Goal: Information Seeking & Learning: Learn about a topic

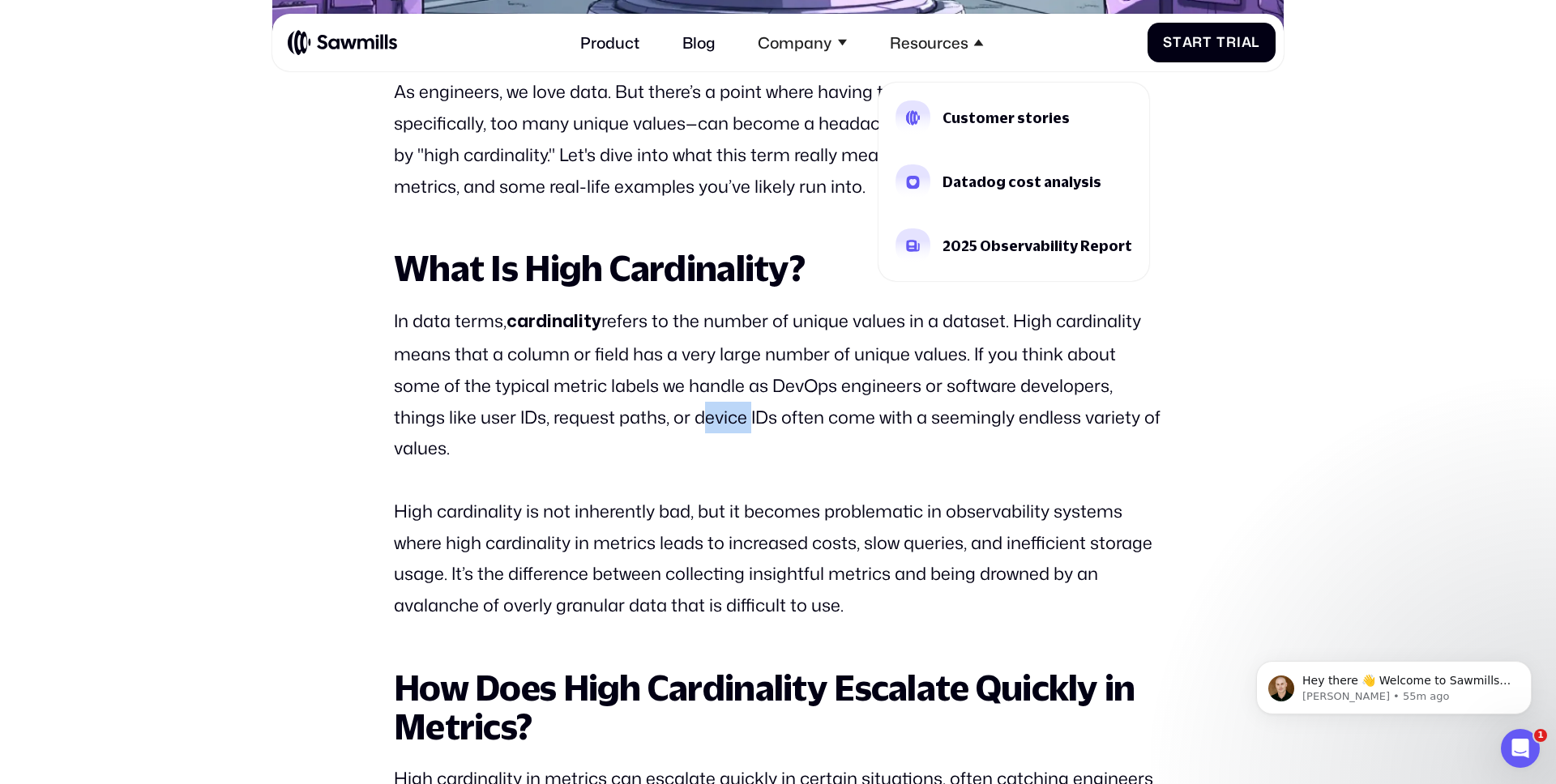
scroll to position [972, 0]
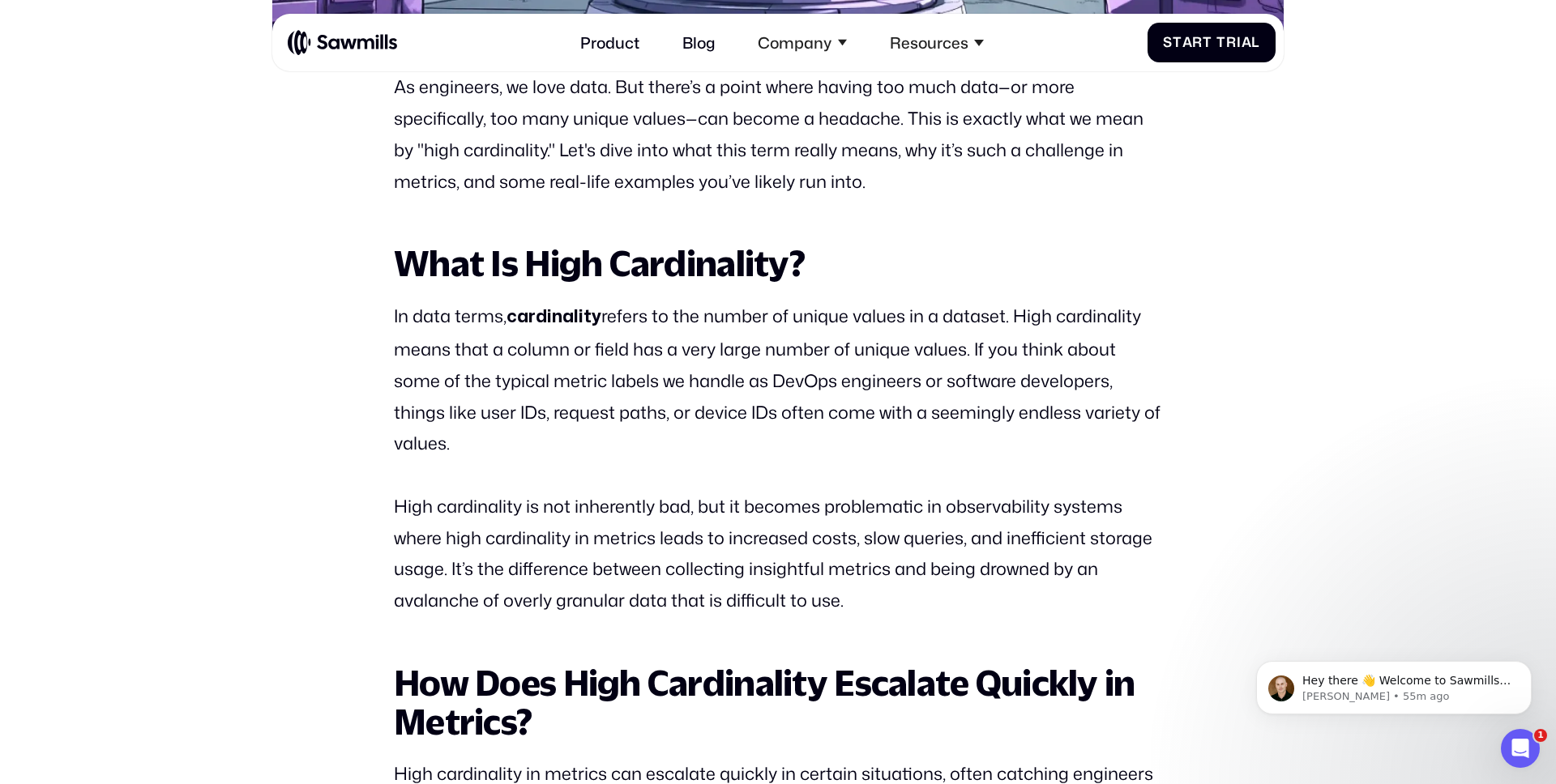
click at [736, 395] on p "In data terms, cardinality refers to the number of unique values in a dataset. …" at bounding box center [778, 379] width 768 height 159
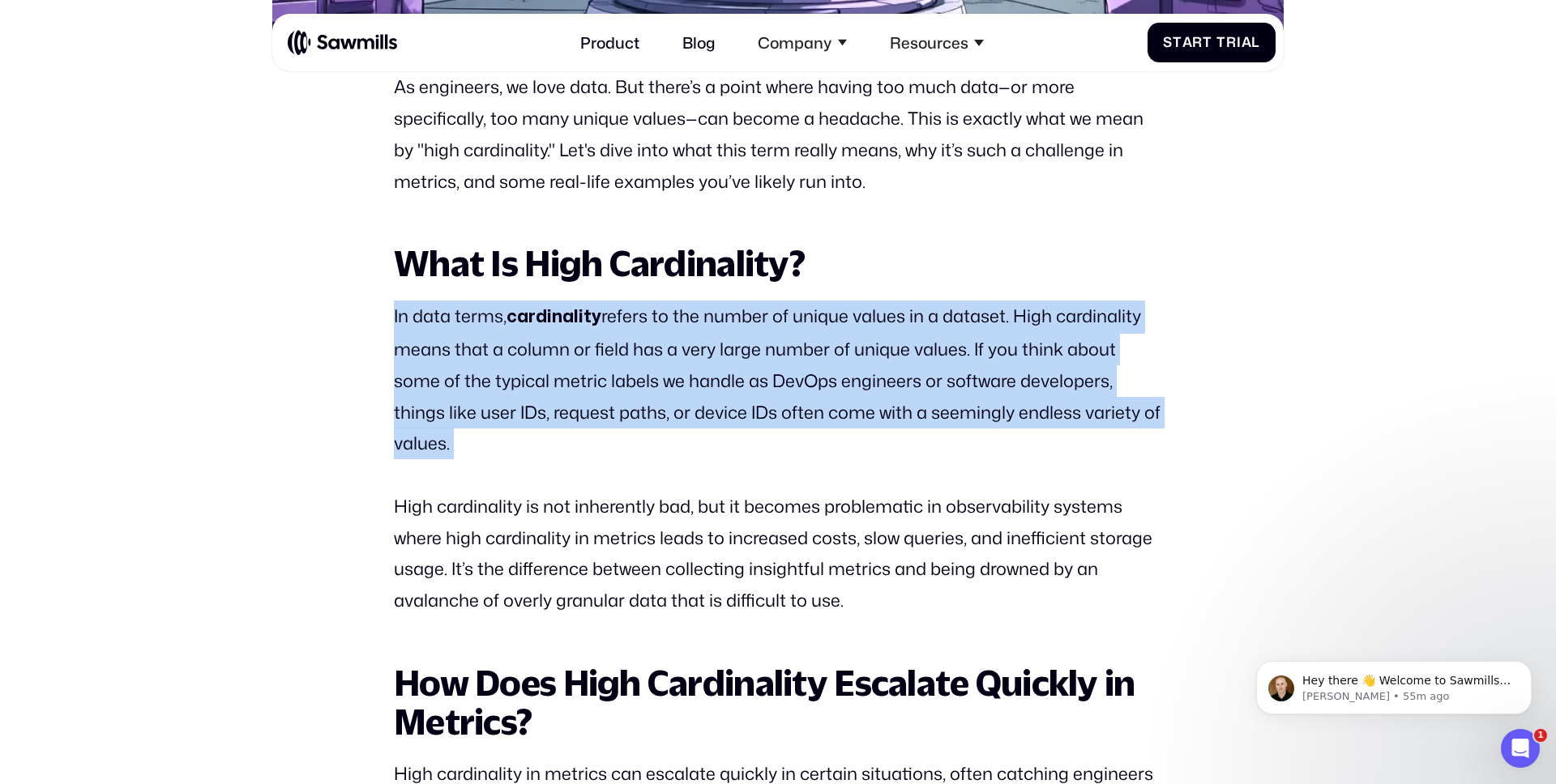
click at [736, 395] on p "In data terms, cardinality refers to the number of unique values in a dataset. …" at bounding box center [778, 379] width 768 height 159
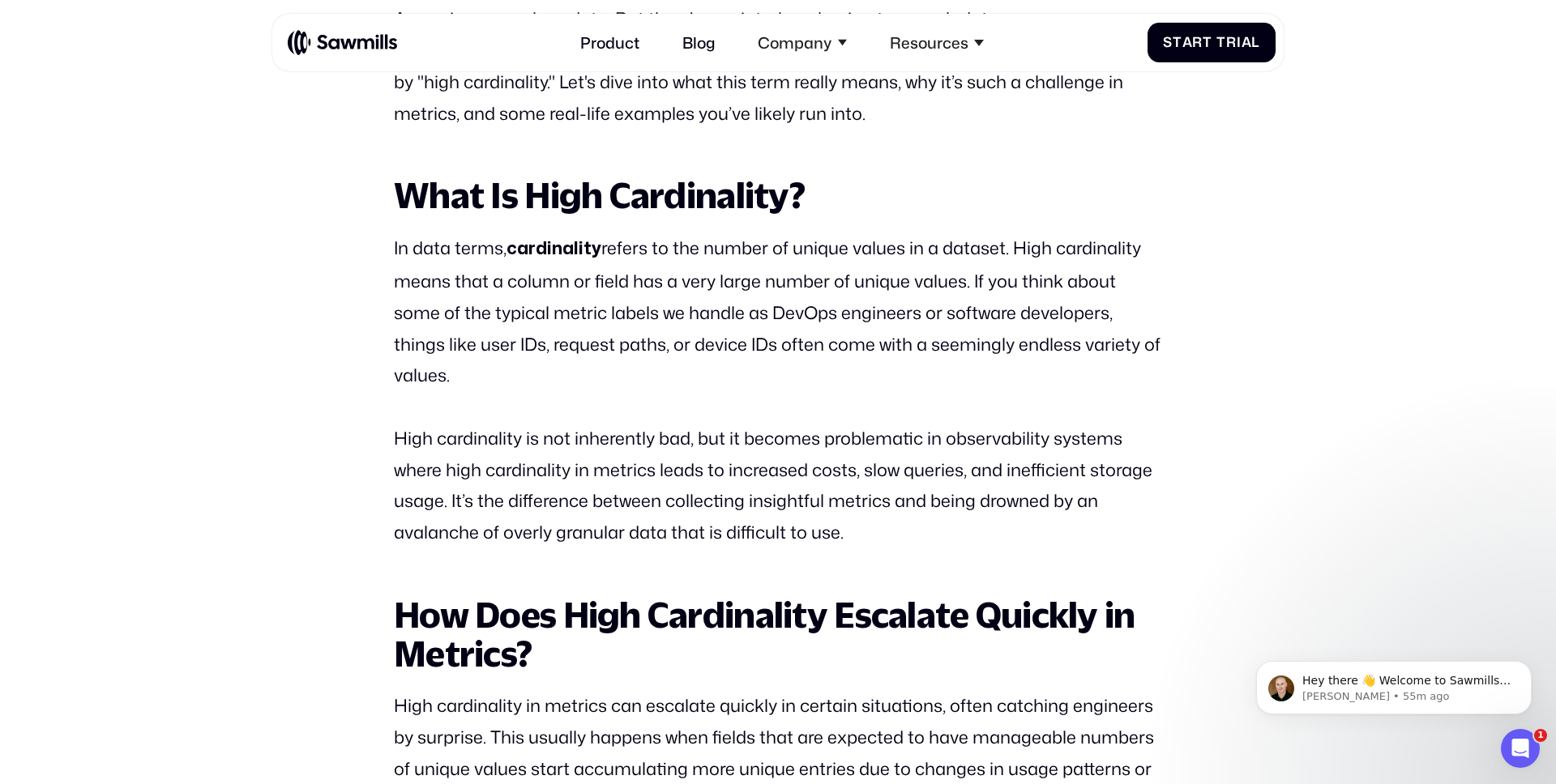
click at [733, 438] on p "High cardinality is not inherently bad, but it becomes problematic in observabi…" at bounding box center [778, 485] width 768 height 126
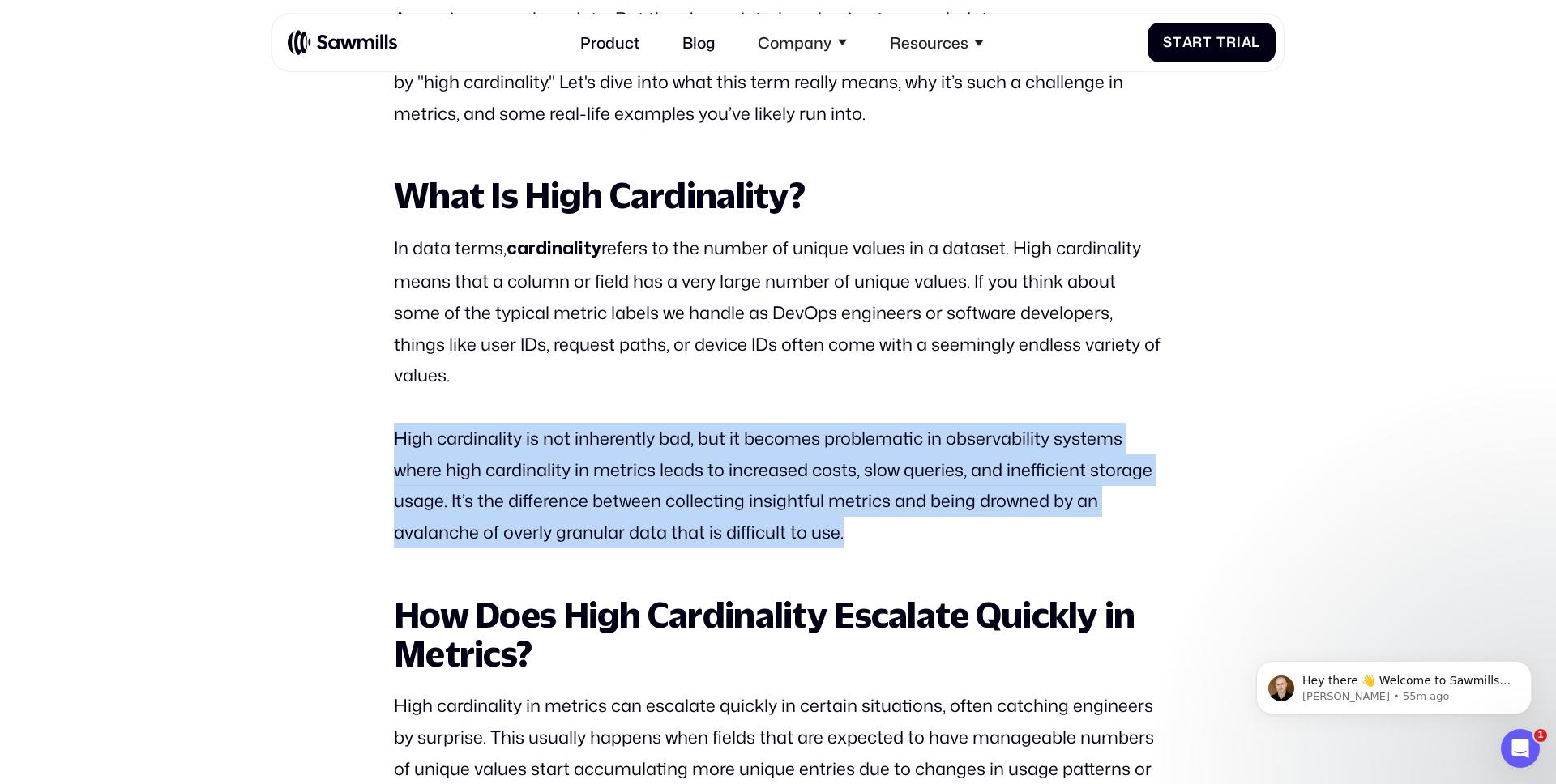
click at [733, 438] on p "High cardinality is not inherently bad, but it becomes problematic in observabi…" at bounding box center [778, 485] width 768 height 126
click at [800, 445] on p "High cardinality is not inherently bad, but it becomes problematic in observabi…" at bounding box center [778, 485] width 768 height 126
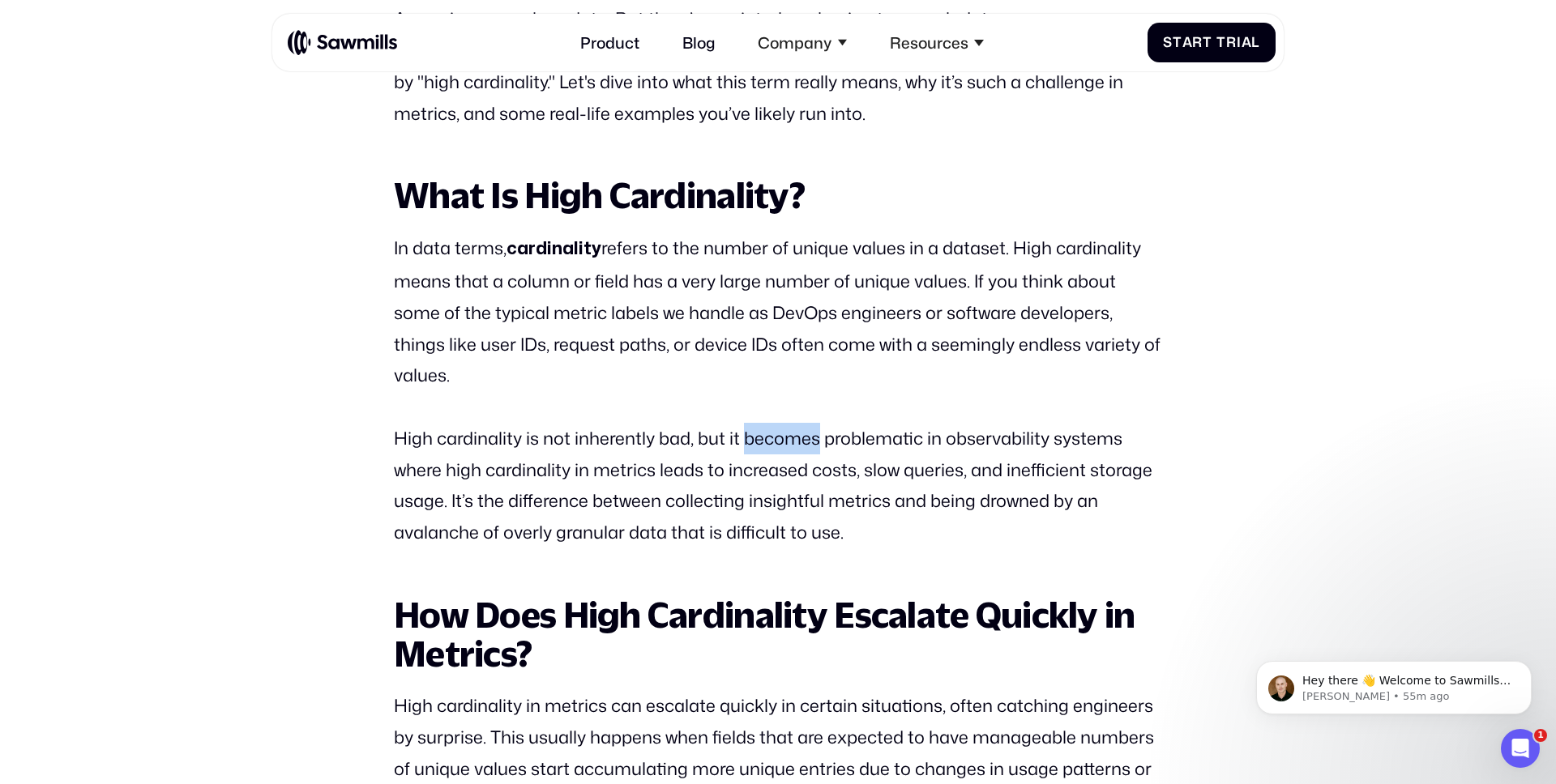
click at [800, 445] on p "High cardinality is not inherently bad, but it becomes problematic in observabi…" at bounding box center [778, 485] width 768 height 126
click at [964, 441] on p "High cardinality is not inherently bad, but it becomes problematic in observabi…" at bounding box center [778, 485] width 768 height 126
click at [666, 477] on p "High cardinality is not inherently bad, but it becomes problematic in observabi…" at bounding box center [778, 485] width 768 height 126
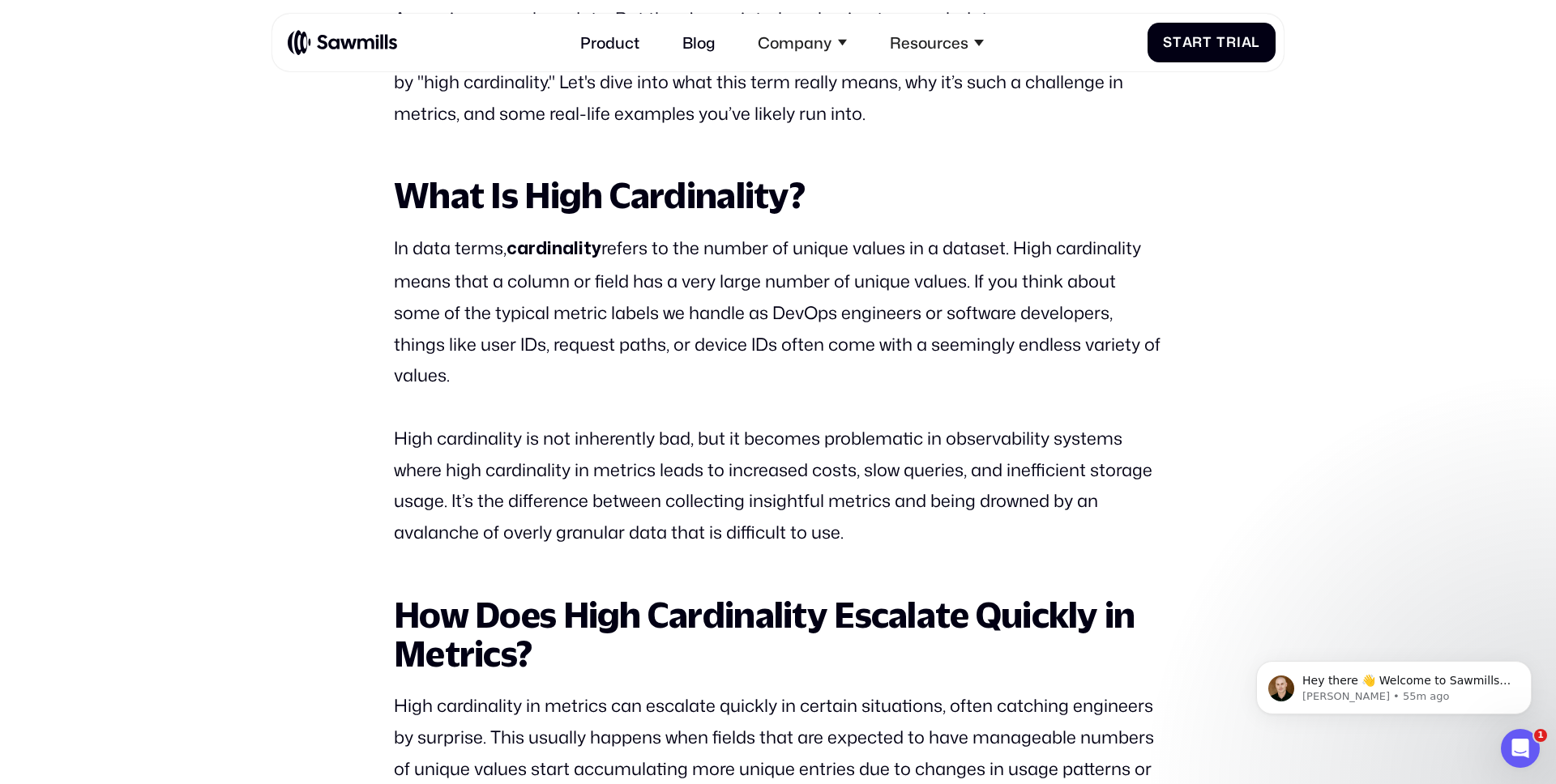
click at [765, 483] on p "High cardinality is not inherently bad, but it becomes problematic in observabi…" at bounding box center [778, 485] width 768 height 126
click at [868, 479] on p "High cardinality is not inherently bad, but it becomes problematic in observabi…" at bounding box center [778, 485] width 768 height 126
click at [996, 481] on p "High cardinality is not inherently bad, but it becomes problematic in observabi…" at bounding box center [778, 485] width 768 height 126
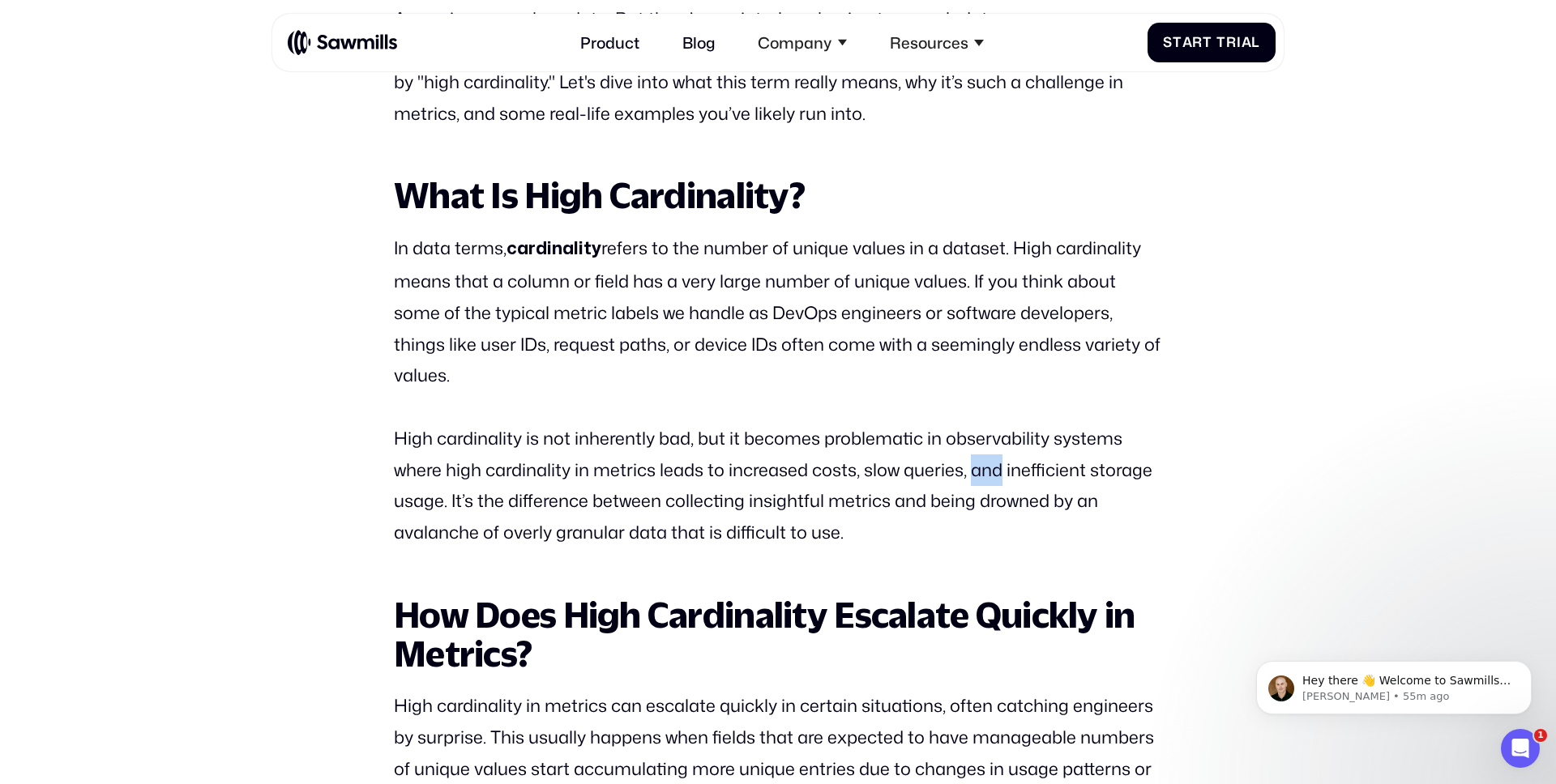
click at [996, 481] on p "High cardinality is not inherently bad, but it becomes problematic in observabi…" at bounding box center [778, 485] width 768 height 126
click at [1059, 475] on p "High cardinality is not inherently bad, but it becomes problematic in observabi…" at bounding box center [778, 485] width 768 height 126
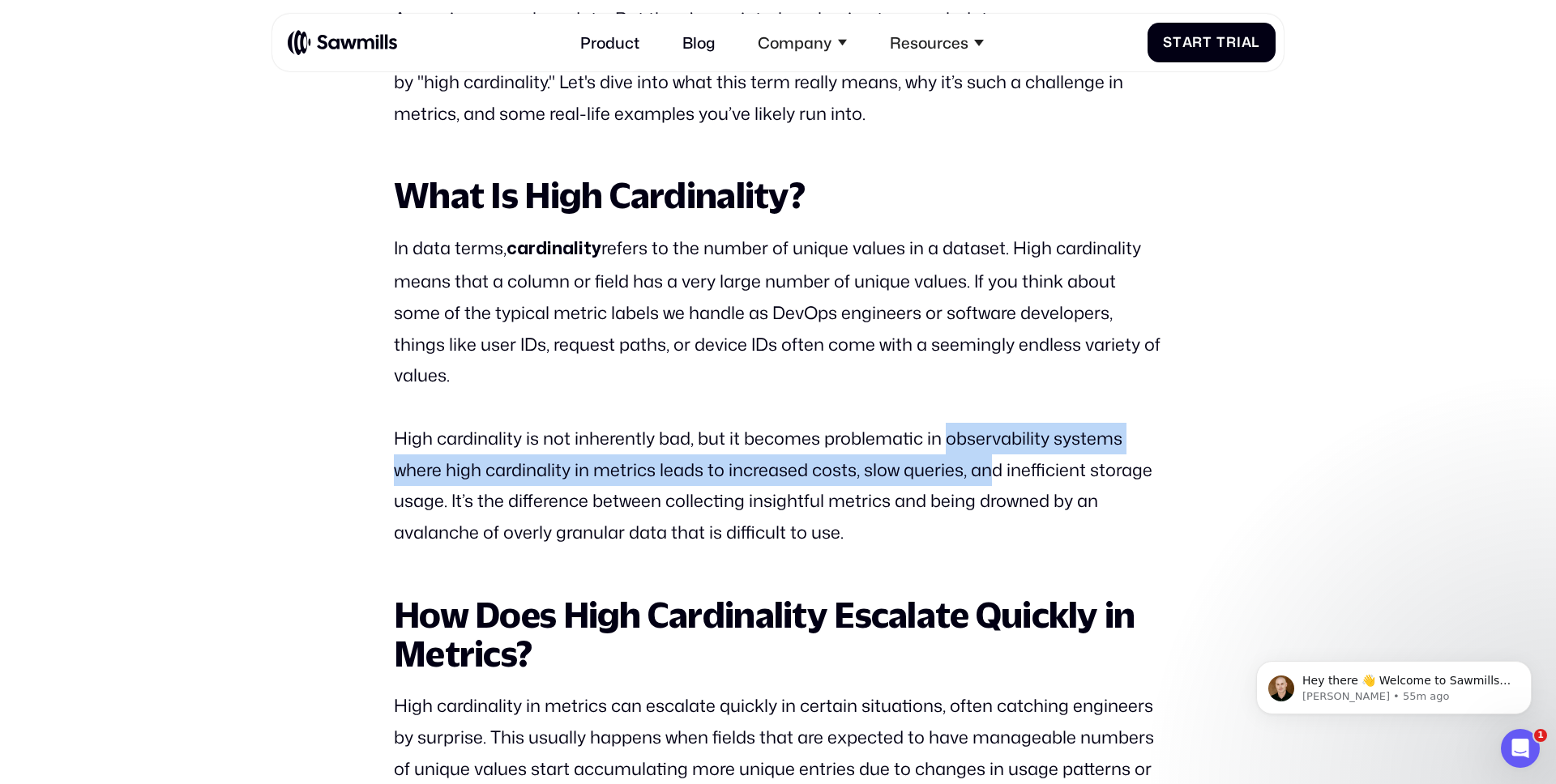
drag, startPoint x: 946, startPoint y: 440, endPoint x: 996, endPoint y: 477, distance: 62.2
click at [996, 477] on p "High cardinality is not inherently bad, but it becomes problematic in observabi…" at bounding box center [778, 485] width 768 height 126
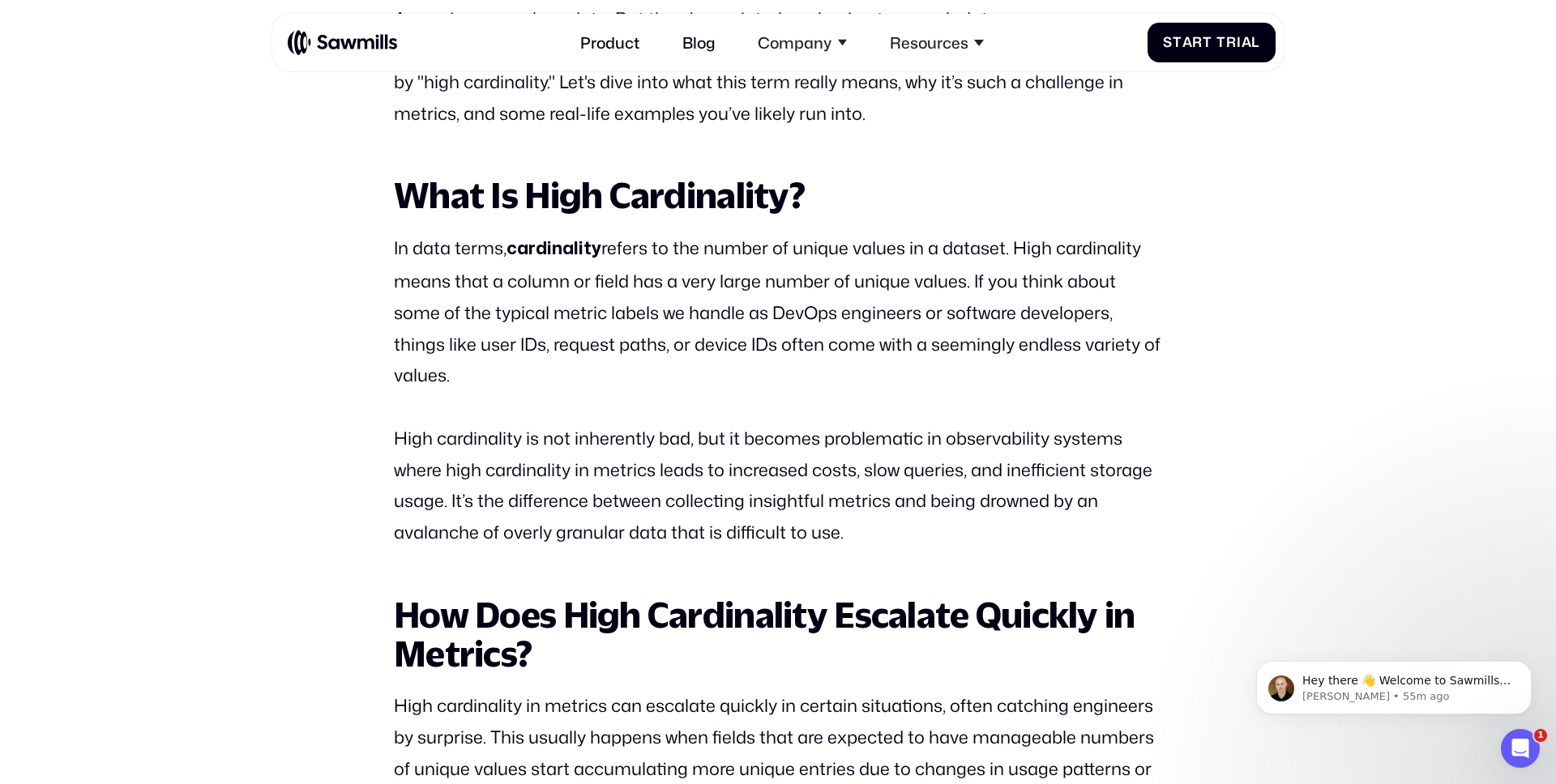
click at [799, 246] on p "In data terms, cardinality refers to the number of unique values in a dataset. …" at bounding box center [778, 311] width 768 height 159
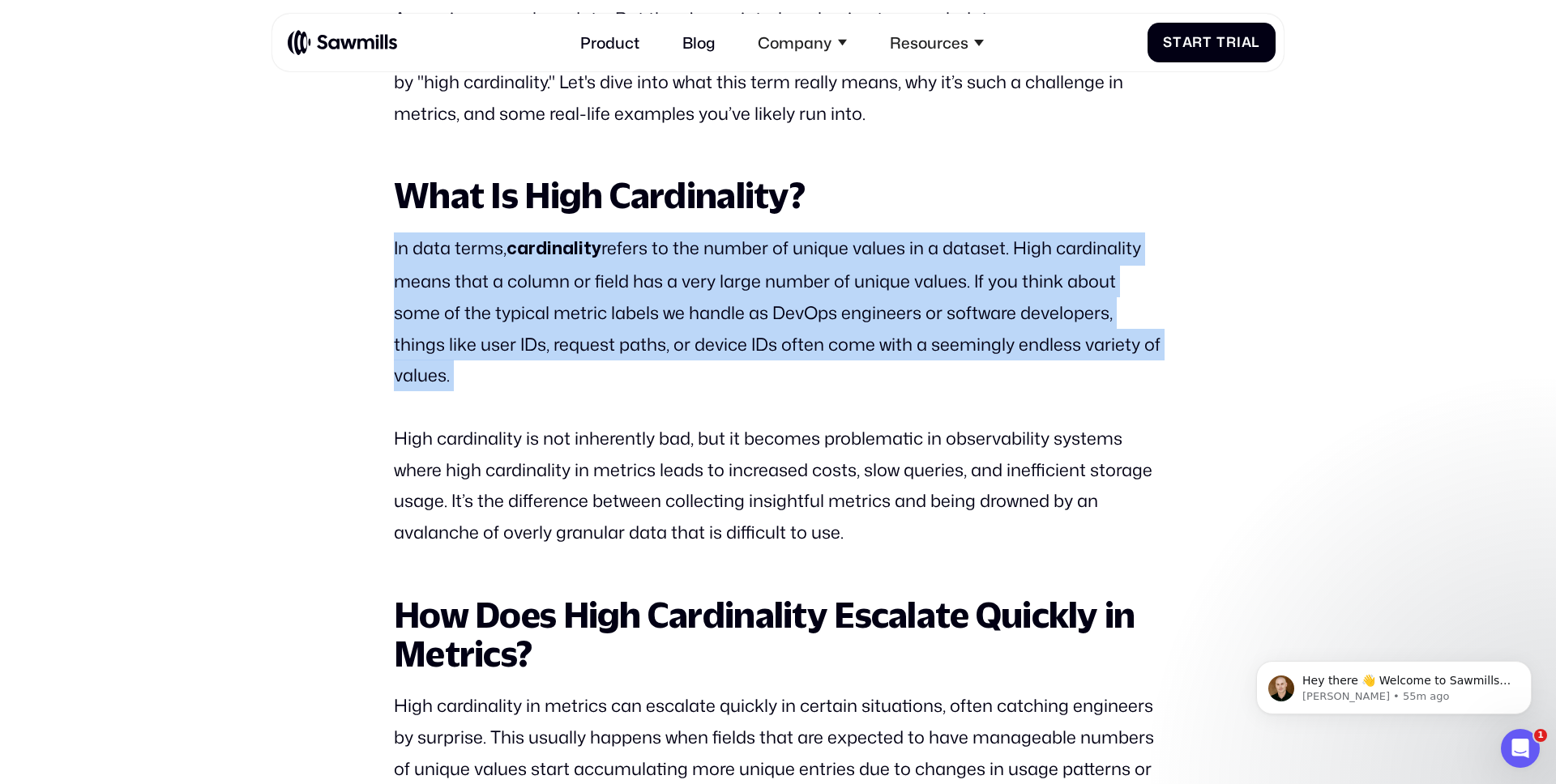
click at [799, 246] on p "In data terms, cardinality refers to the number of unique values in a dataset. …" at bounding box center [778, 311] width 768 height 159
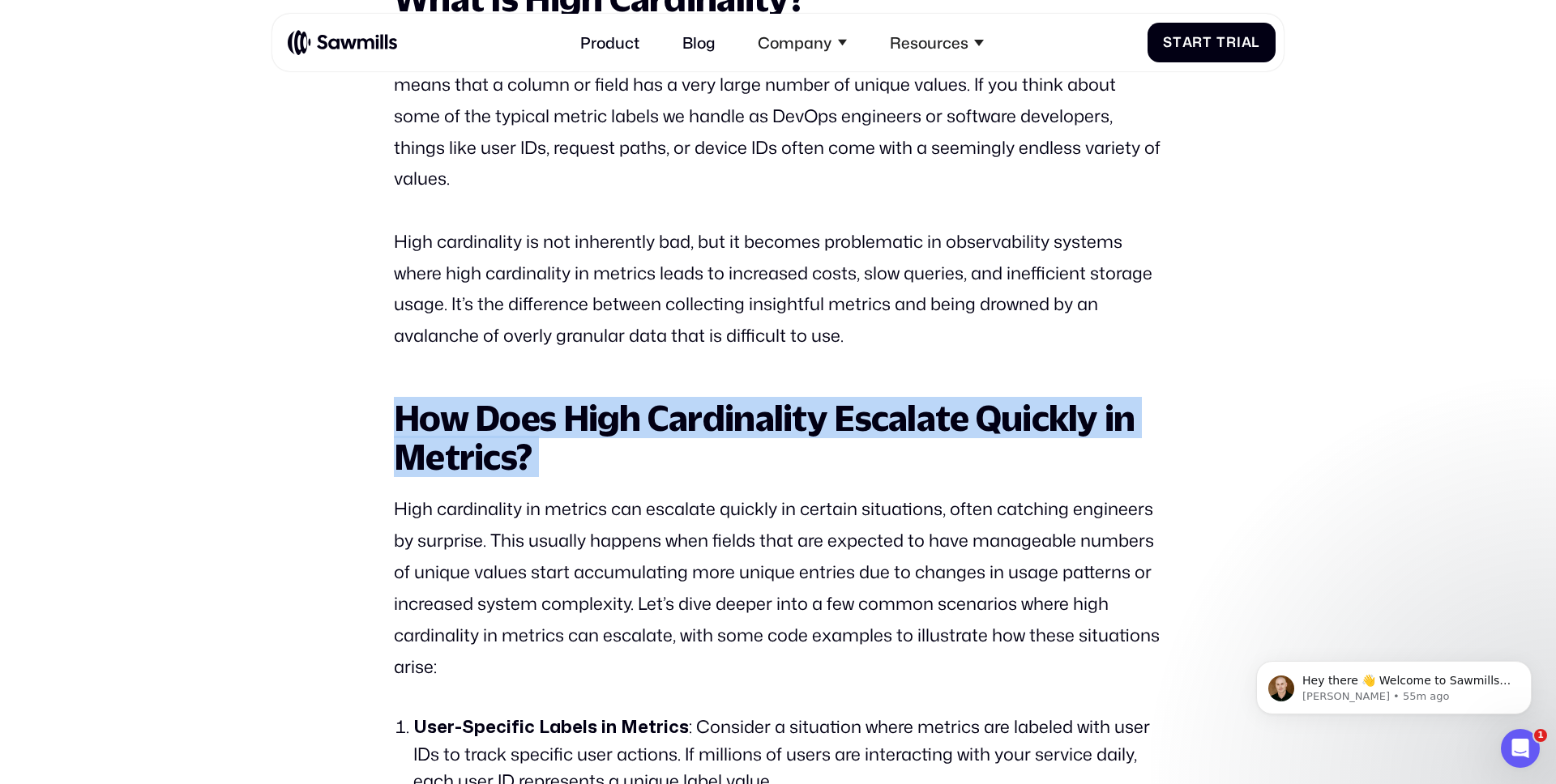
copy strong "How Does High Cardinality Escalate Quickly in Metrics?"
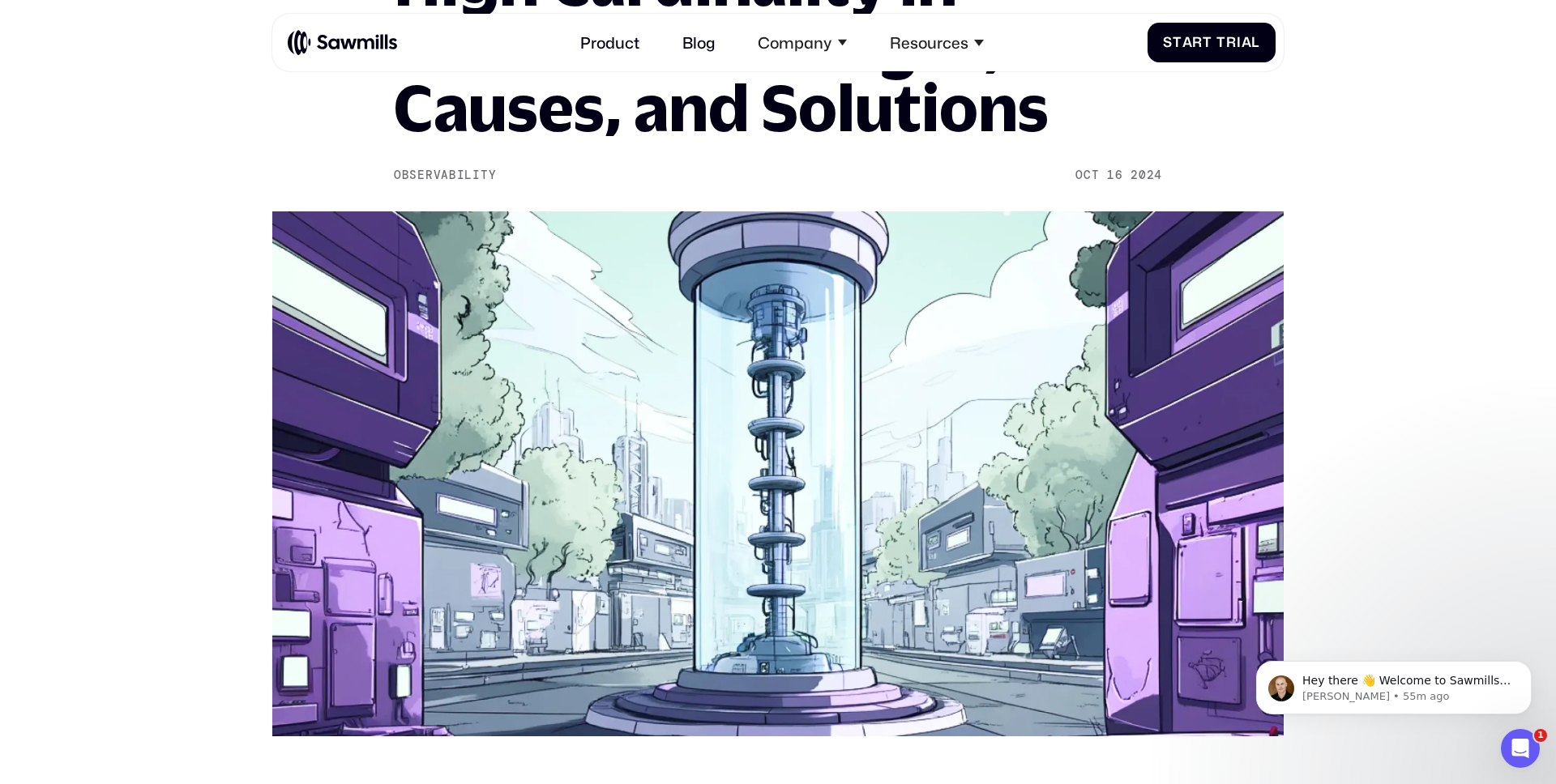
scroll to position [0, 0]
